Goal: Task Accomplishment & Management: Use online tool/utility

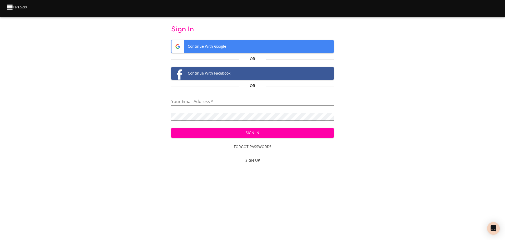
type input "[EMAIL_ADDRESS][DOMAIN_NAME]"
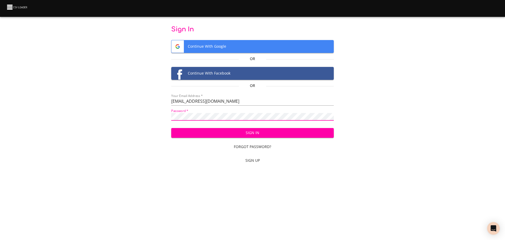
click at [237, 134] on span "Sign In" at bounding box center [253, 133] width 155 height 7
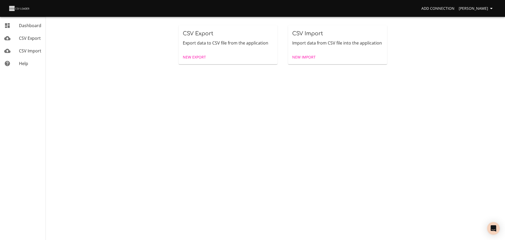
click at [198, 57] on span "New Export" at bounding box center [194, 57] width 23 height 7
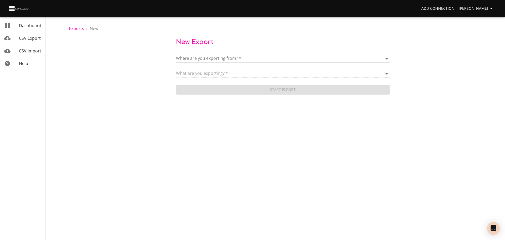
click at [198, 57] on body "Add Connection Zeke Ziebart Dashboard CSV Export CSV Import Help Exports › New …" at bounding box center [252, 120] width 505 height 240
click at [207, 58] on span "HubSpot" at bounding box center [204, 56] width 18 height 6
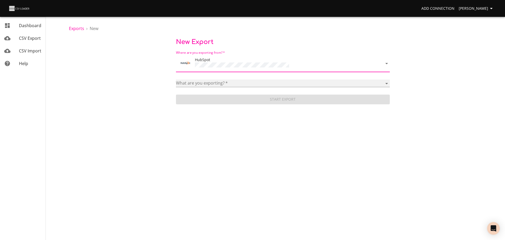
click at [204, 82] on select "Blog posts Calls Companies Contacts Deal pipelines Deal stages Deals Emails Lin…" at bounding box center [283, 84] width 214 height 8
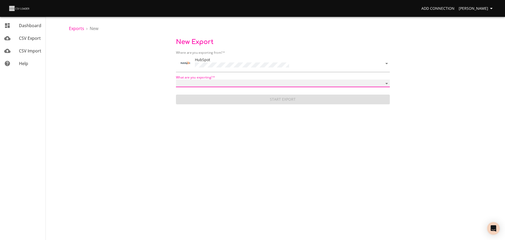
select select "emails"
click at [176, 80] on select "Blog posts Calls Companies Contacts Deal pipelines Deal stages Deals Emails Lin…" at bounding box center [283, 84] width 214 height 8
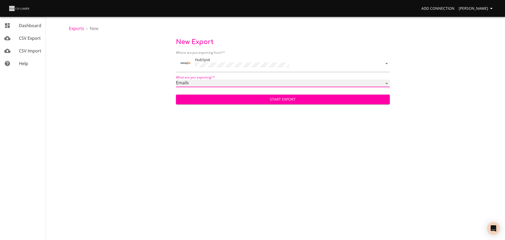
click at [202, 81] on select "Blog posts Calls Companies Contacts Deal pipelines Deal stages Deals Emails Lin…" at bounding box center [283, 84] width 214 height 8
click at [176, 80] on select "Blog posts Calls Companies Contacts Deal pipelines Deal stages Deals Emails Lin…" at bounding box center [283, 84] width 214 height 8
click at [265, 100] on span "Start Export" at bounding box center [283, 99] width 206 height 7
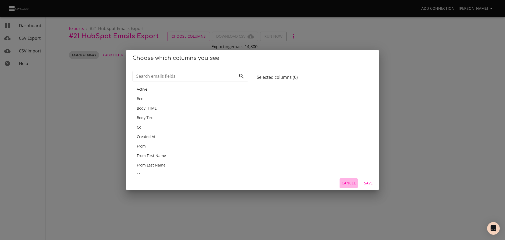
click at [346, 181] on span "Cancel" at bounding box center [349, 183] width 14 height 7
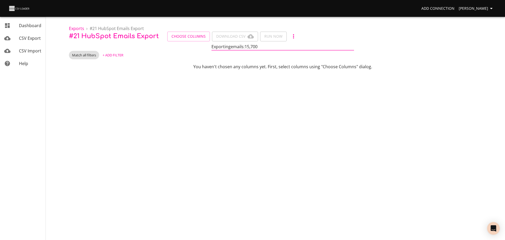
click at [30, 43] on link "CSV Export" at bounding box center [23, 38] width 46 height 13
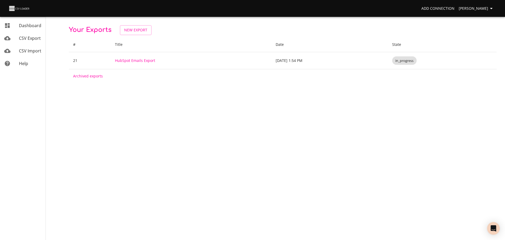
click at [19, 26] on div "mailbox folders" at bounding box center [11, 25] width 15 height 6
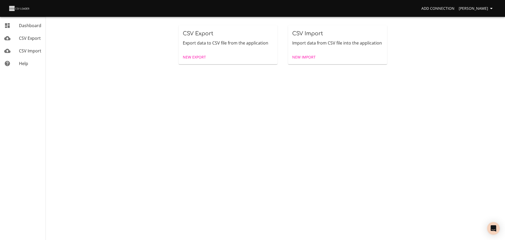
click at [37, 52] on span "CSV Import" at bounding box center [30, 51] width 22 height 6
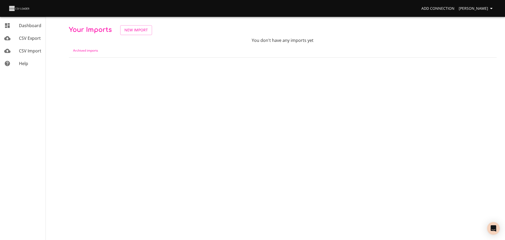
click at [28, 27] on span "Dashboard" at bounding box center [30, 26] width 22 height 6
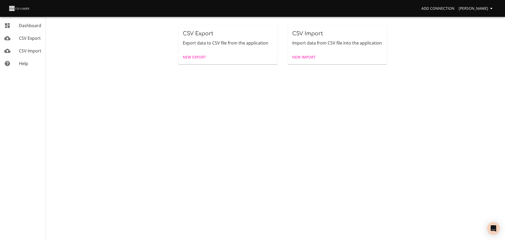
click at [27, 40] on span "CSV Export" at bounding box center [30, 38] width 22 height 6
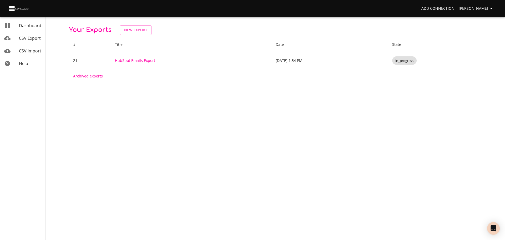
click at [22, 26] on span "Dashboard" at bounding box center [30, 26] width 22 height 6
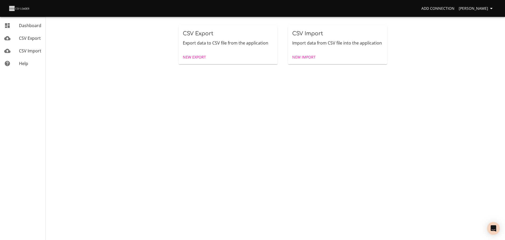
click at [476, 10] on span "Zeke Ziebart" at bounding box center [477, 8] width 36 height 7
click at [479, 39] on link "Billing" at bounding box center [481, 38] width 34 height 9
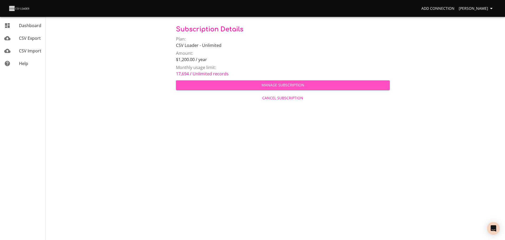
click at [270, 84] on span "Manage Subscription" at bounding box center [283, 85] width 206 height 7
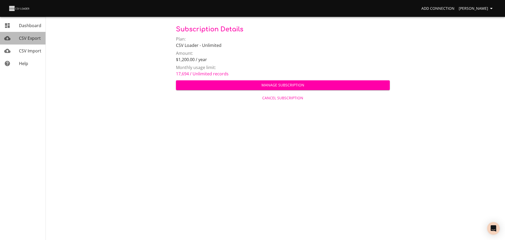
click at [24, 38] on span "CSV Export" at bounding box center [30, 38] width 22 height 6
